Goal: Information Seeking & Learning: Find specific fact

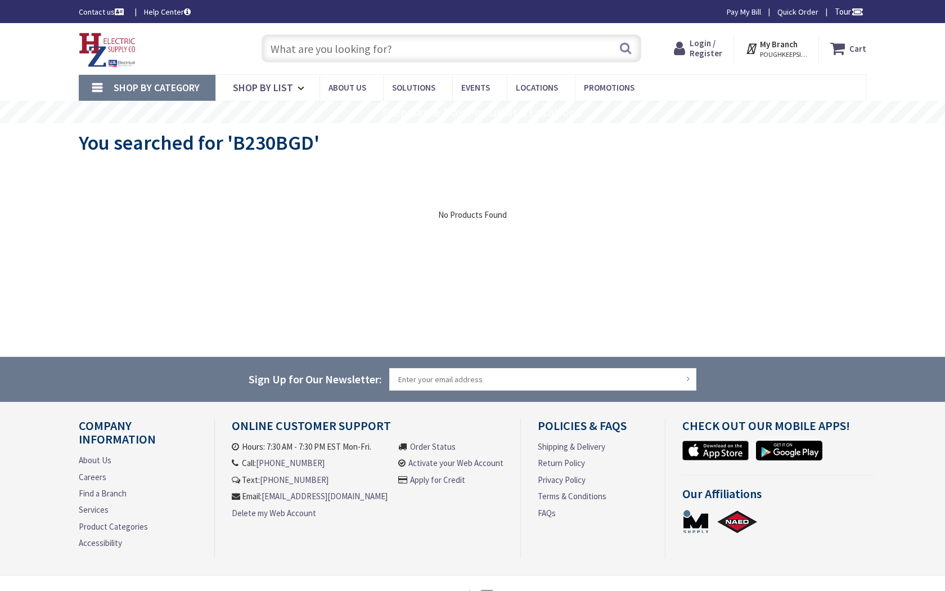
type input "[PERSON_NAME] and [PERSON_NAME][GEOGRAPHIC_DATA], [GEOGRAPHIC_DATA]"
